Goal: Find specific page/section: Find specific page/section

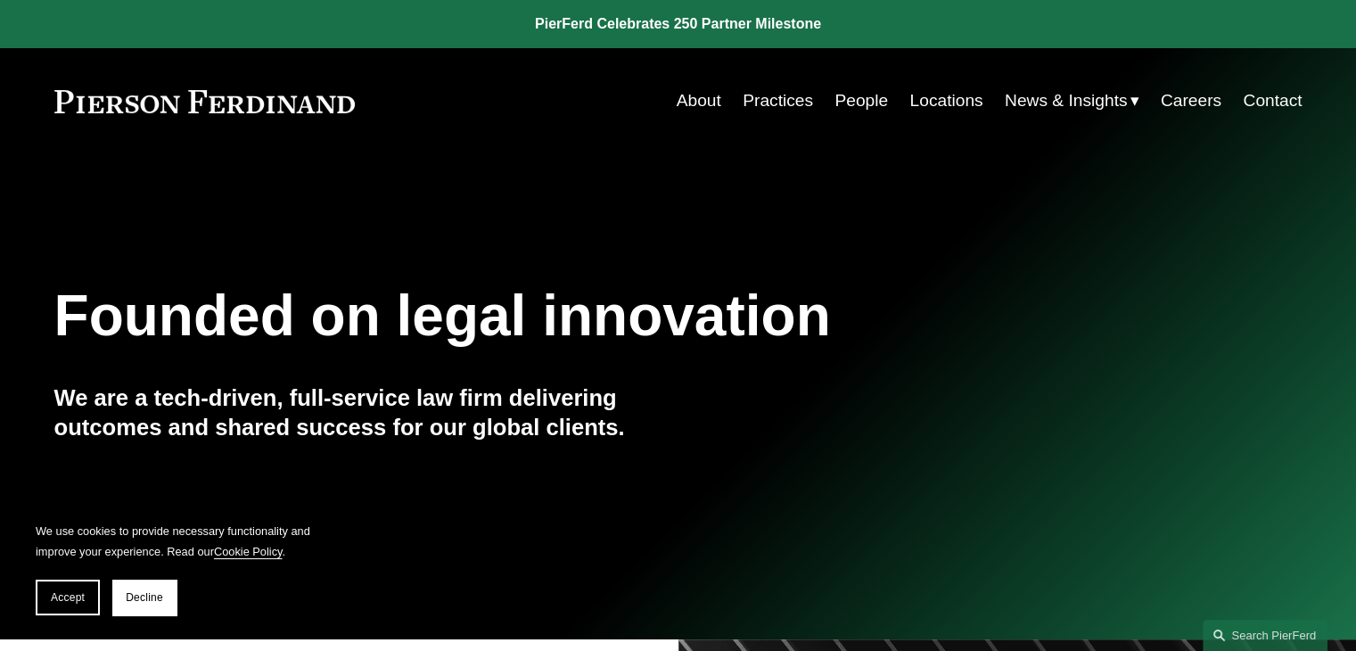
click at [845, 99] on link "People" at bounding box center [860, 101] width 53 height 34
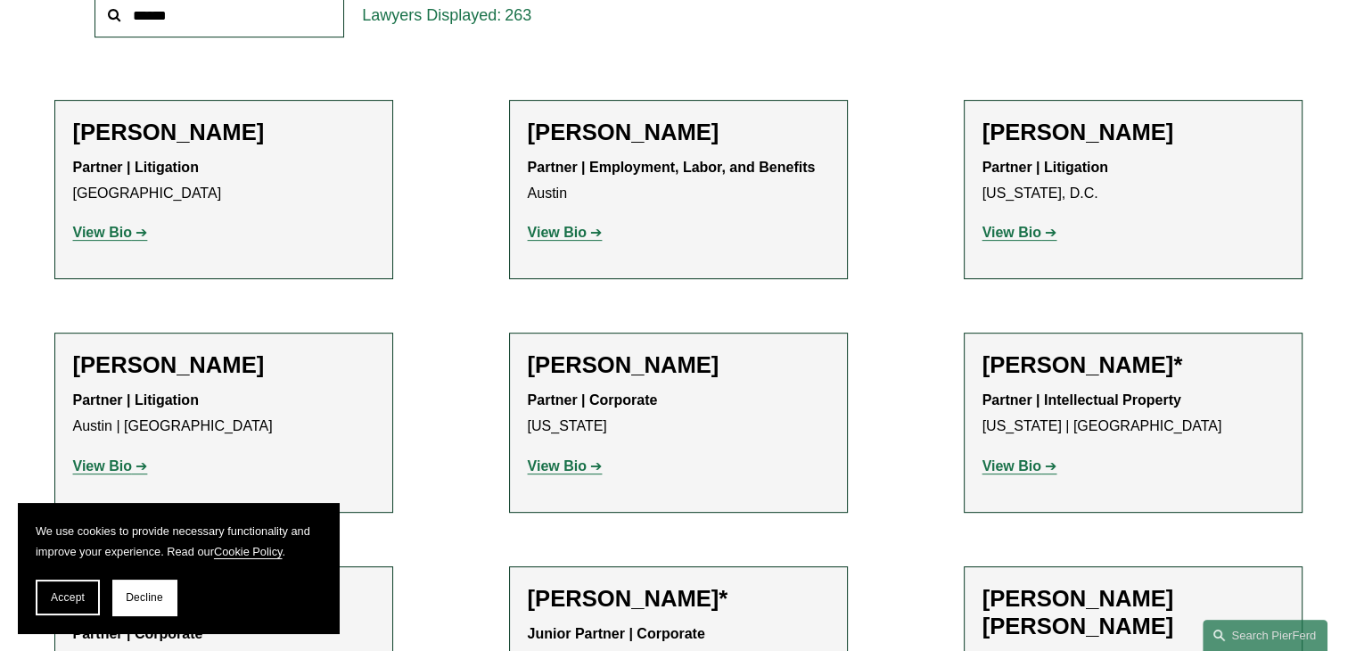
scroll to position [713, 0]
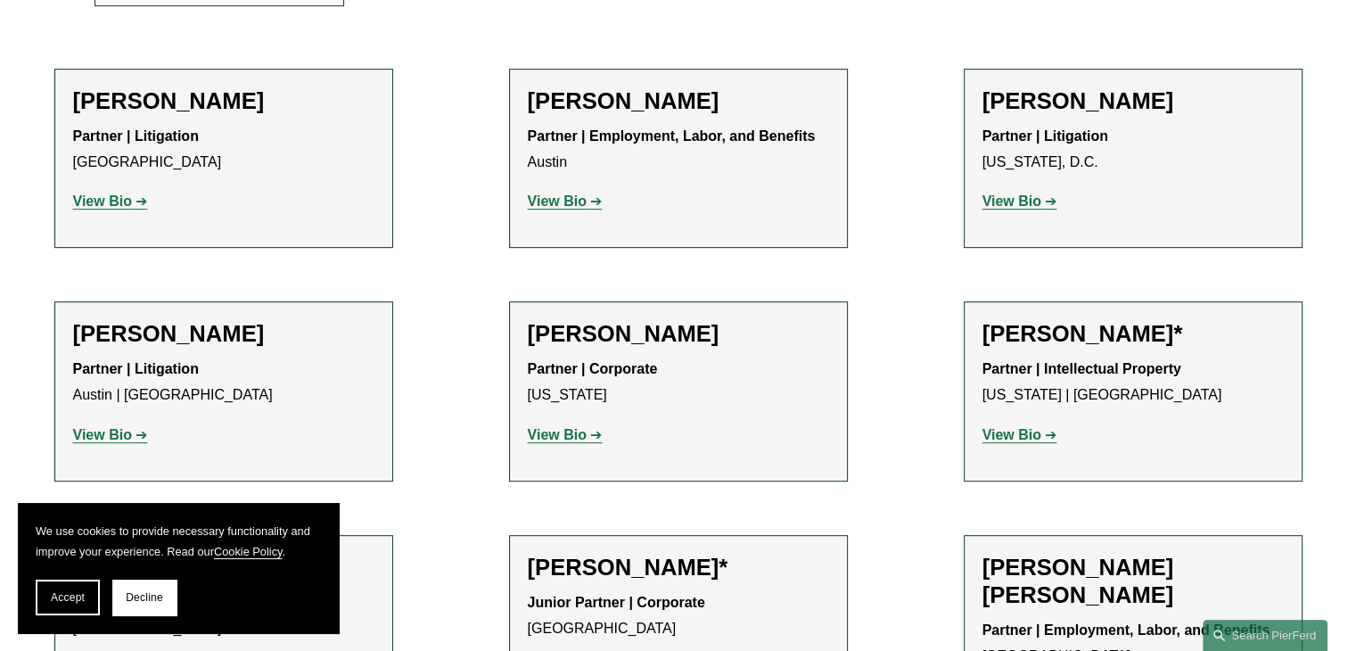
click at [119, 196] on strong "View Bio" at bounding box center [102, 200] width 59 height 15
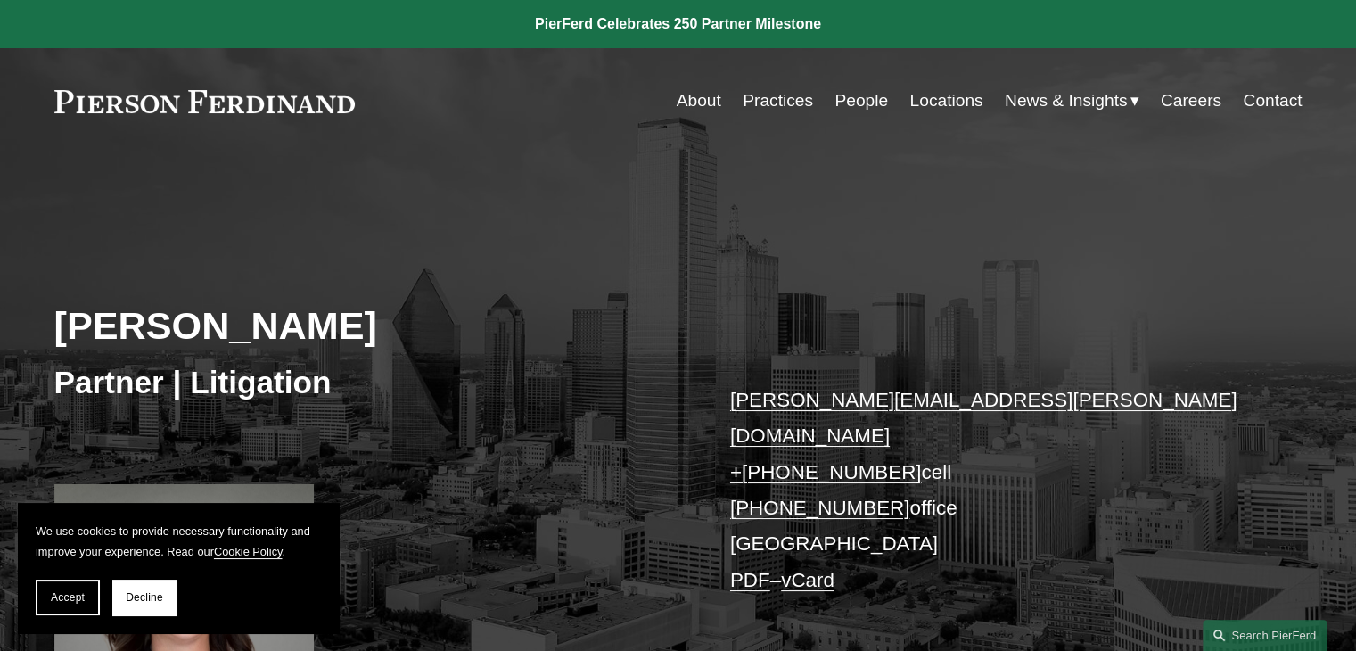
click at [931, 98] on link "Locations" at bounding box center [945, 101] width 73 height 34
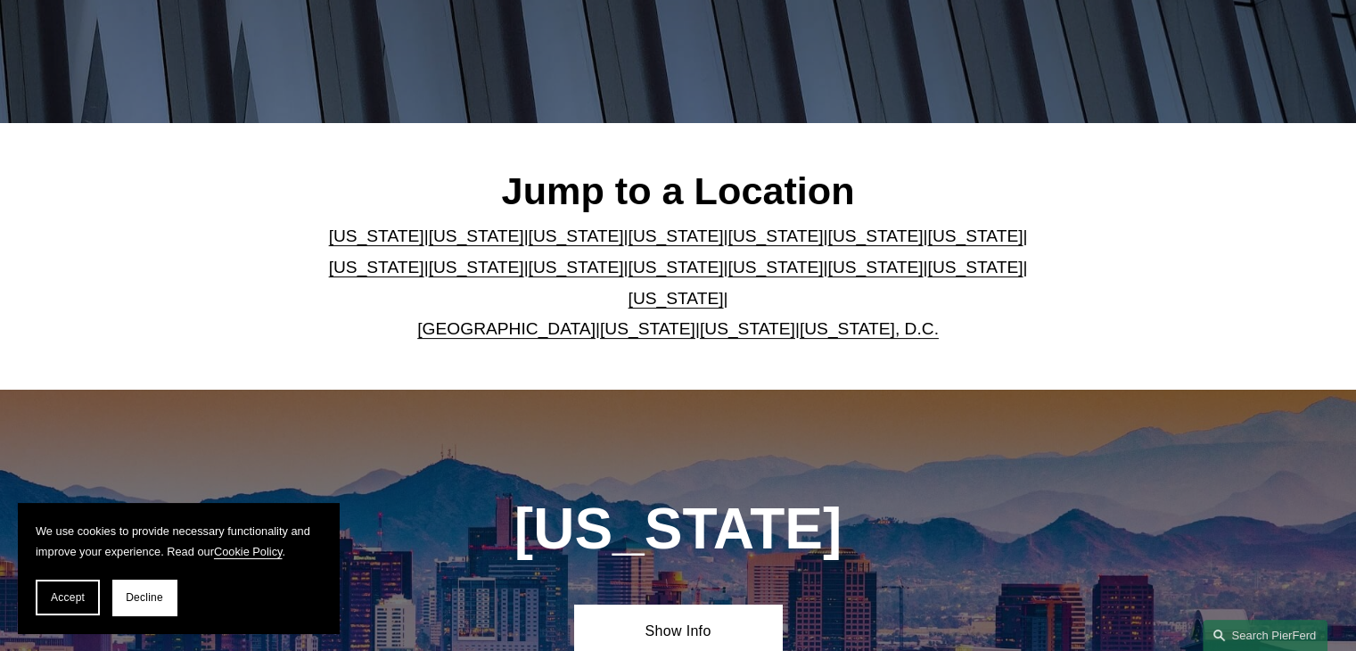
scroll to position [446, 0]
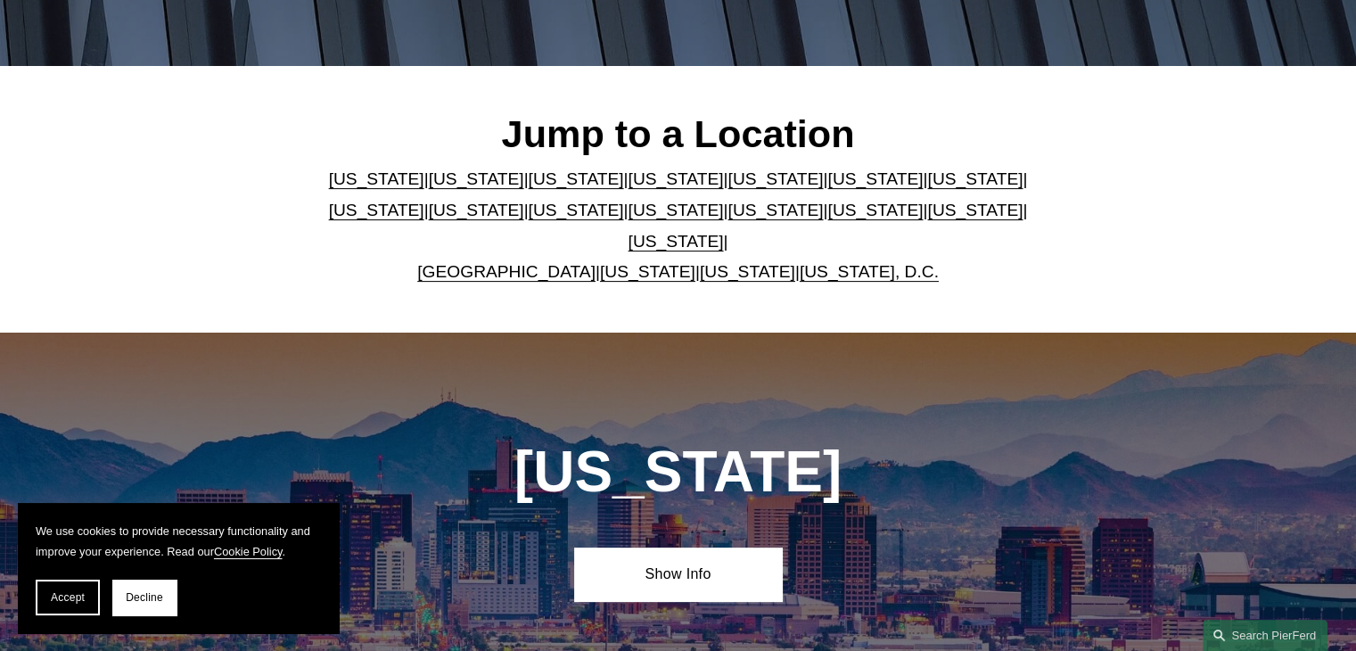
click at [724, 232] on link "[US_STATE]" at bounding box center [675, 241] width 95 height 19
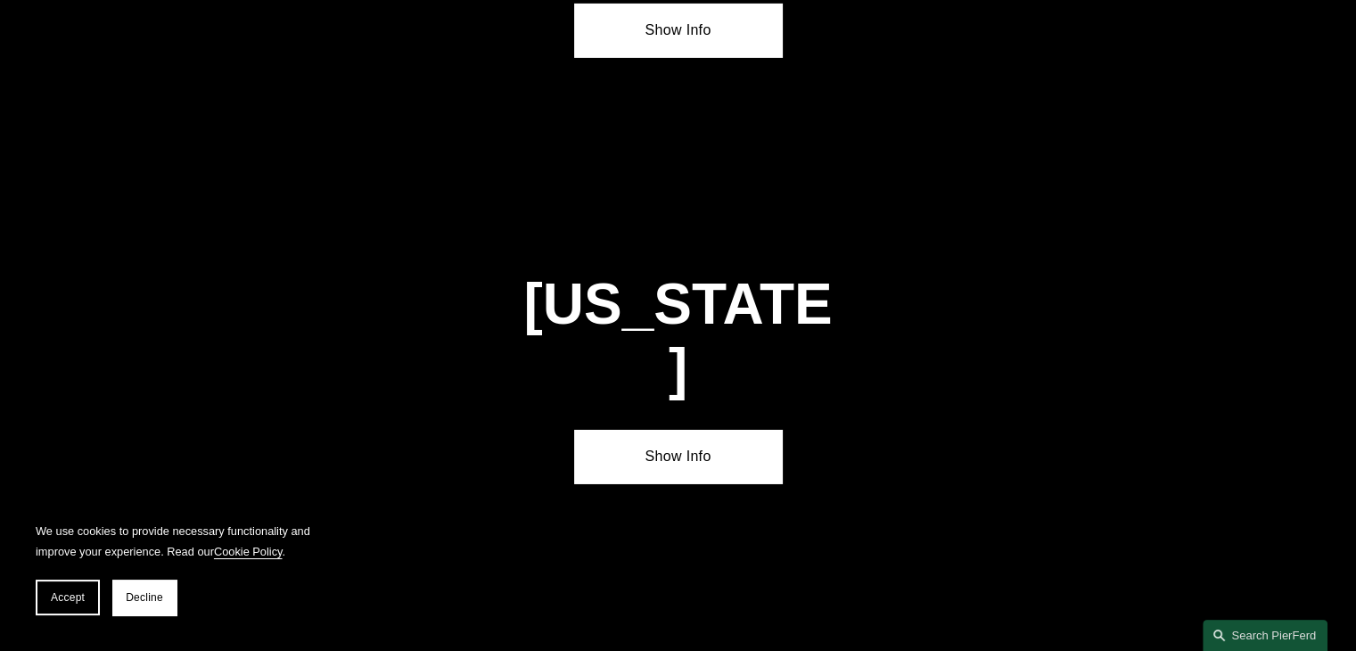
scroll to position [6023, 0]
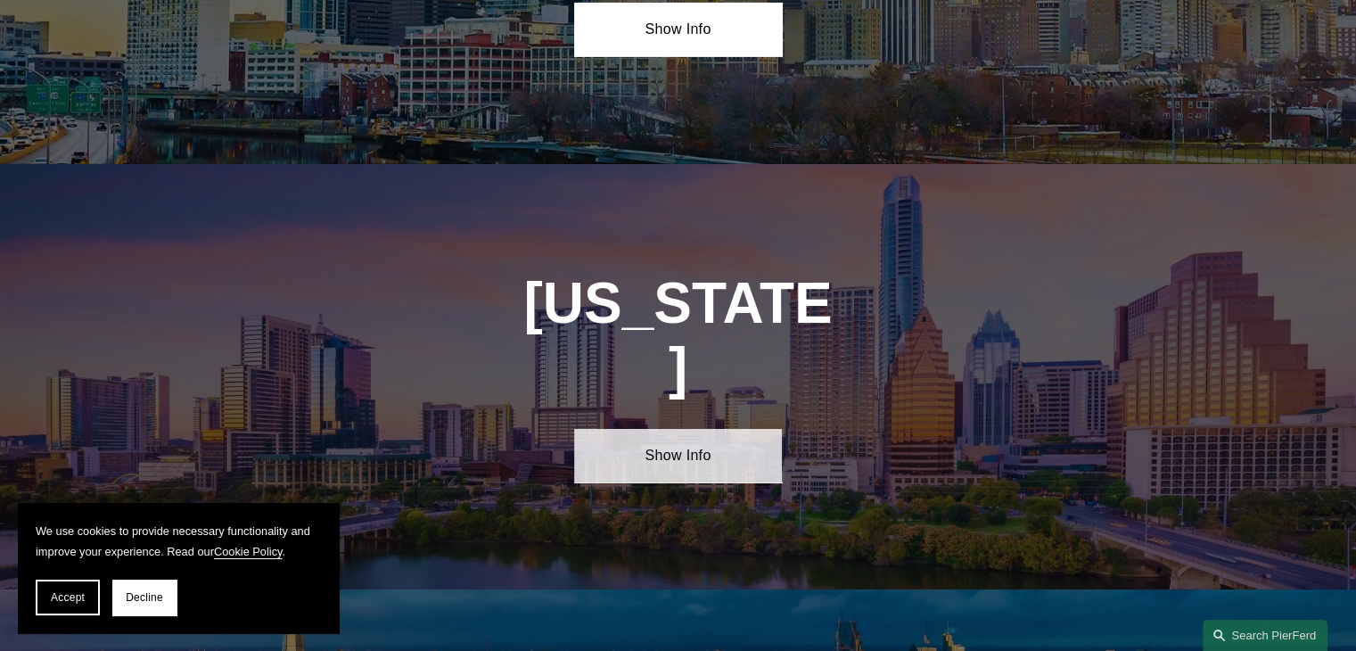
click at [658, 429] on link "Show Info" at bounding box center [678, 455] width 208 height 53
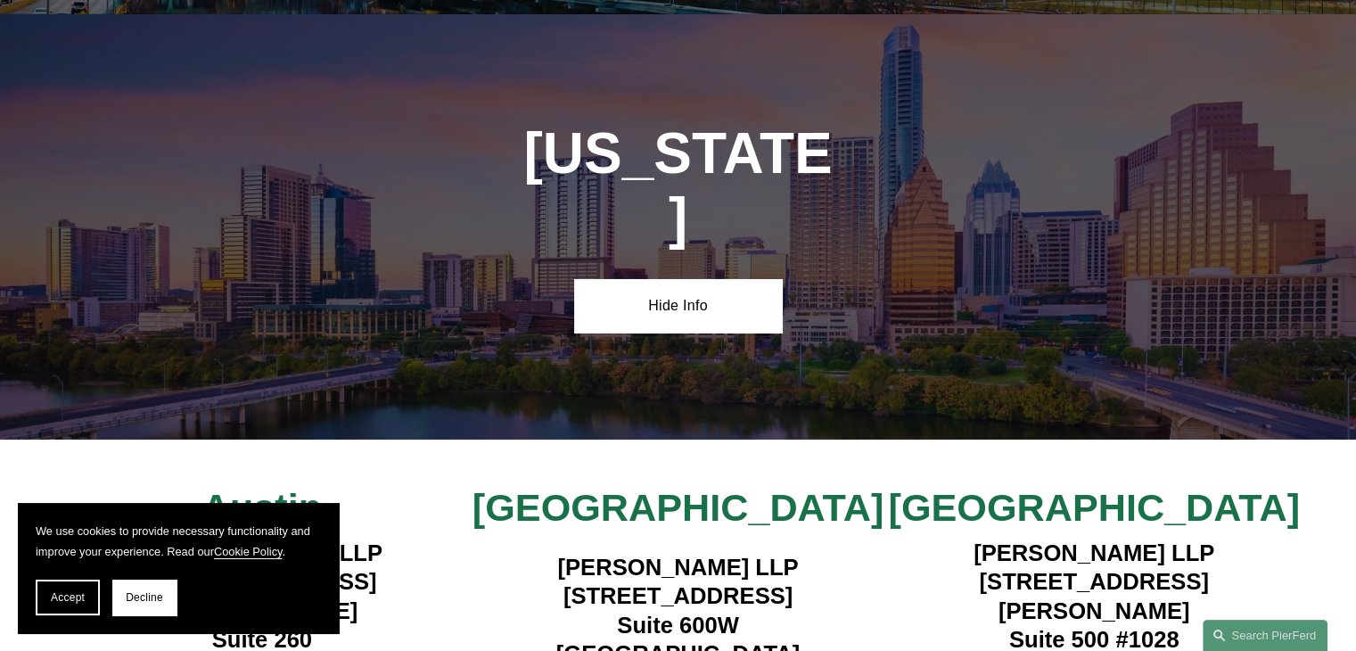
scroll to position [6201, 0]
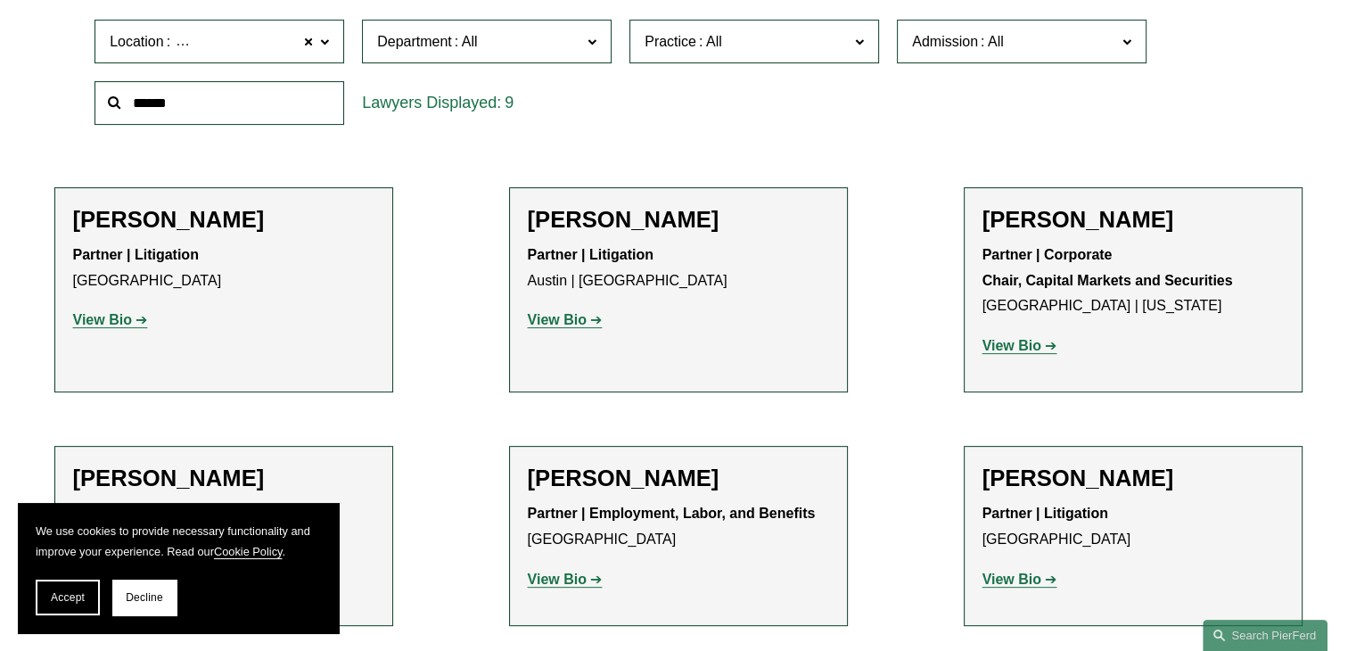
scroll to position [624, 0]
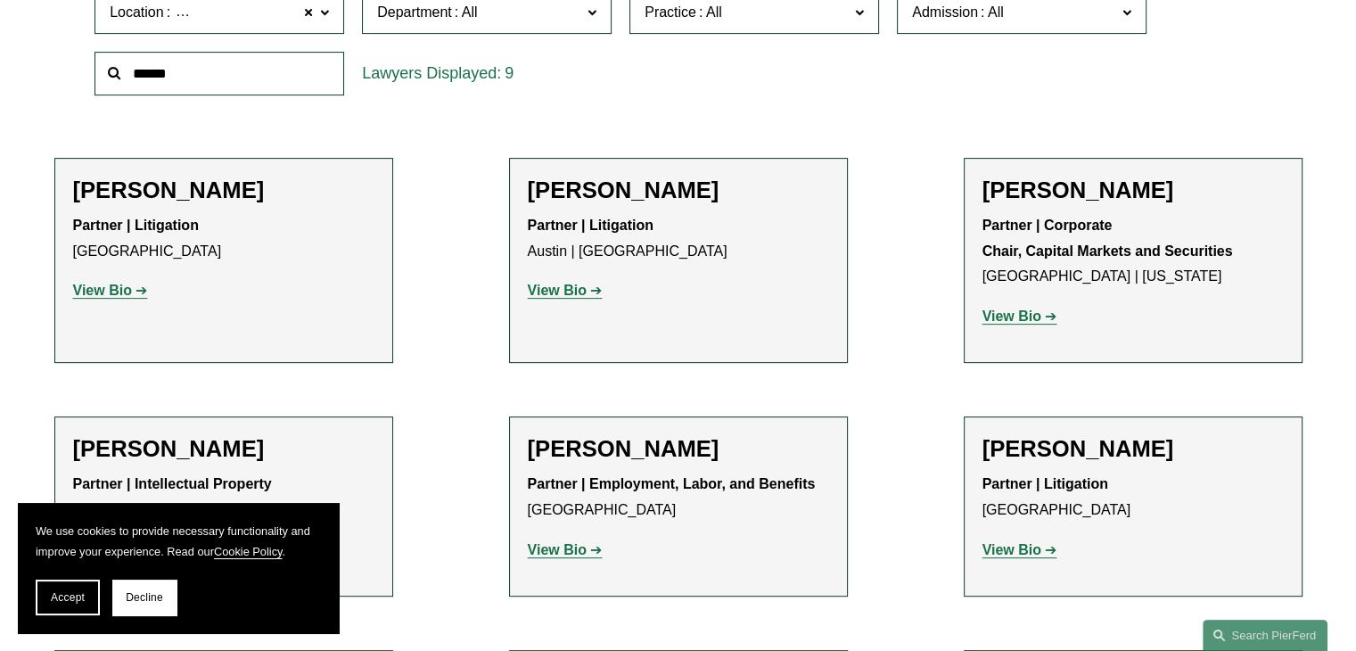
click at [123, 290] on strong "View Bio" at bounding box center [102, 290] width 59 height 15
